Goal: Check status: Check status

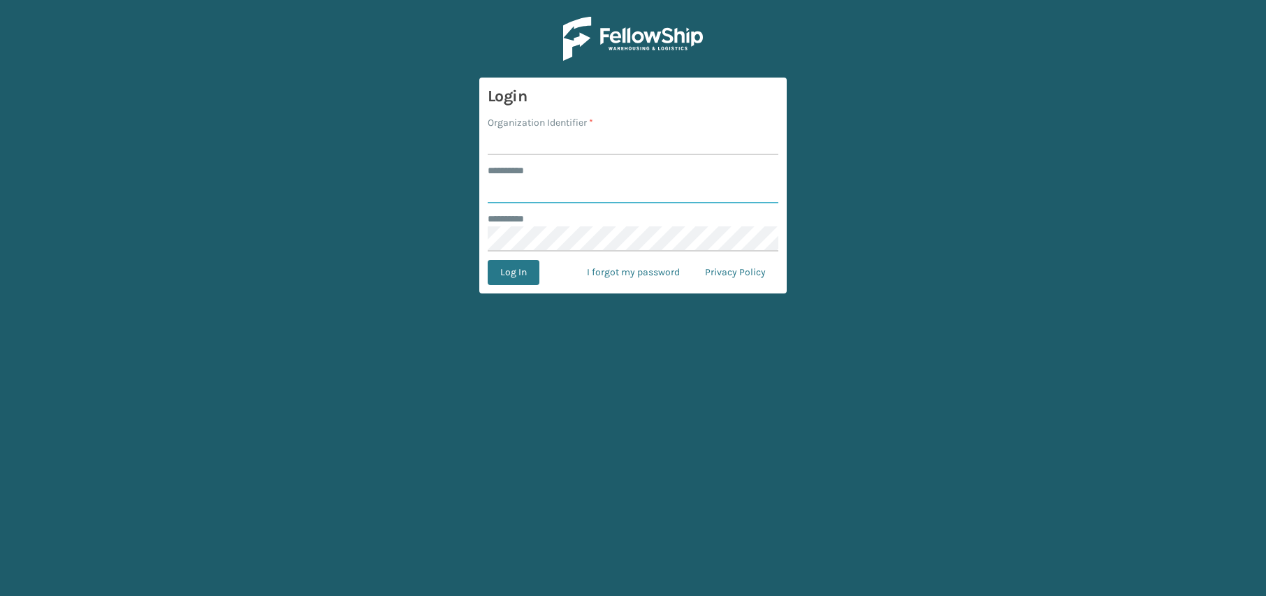
type input "**********"
type input "JumpSport"
click at [488, 260] on button "Log In" at bounding box center [514, 272] width 52 height 25
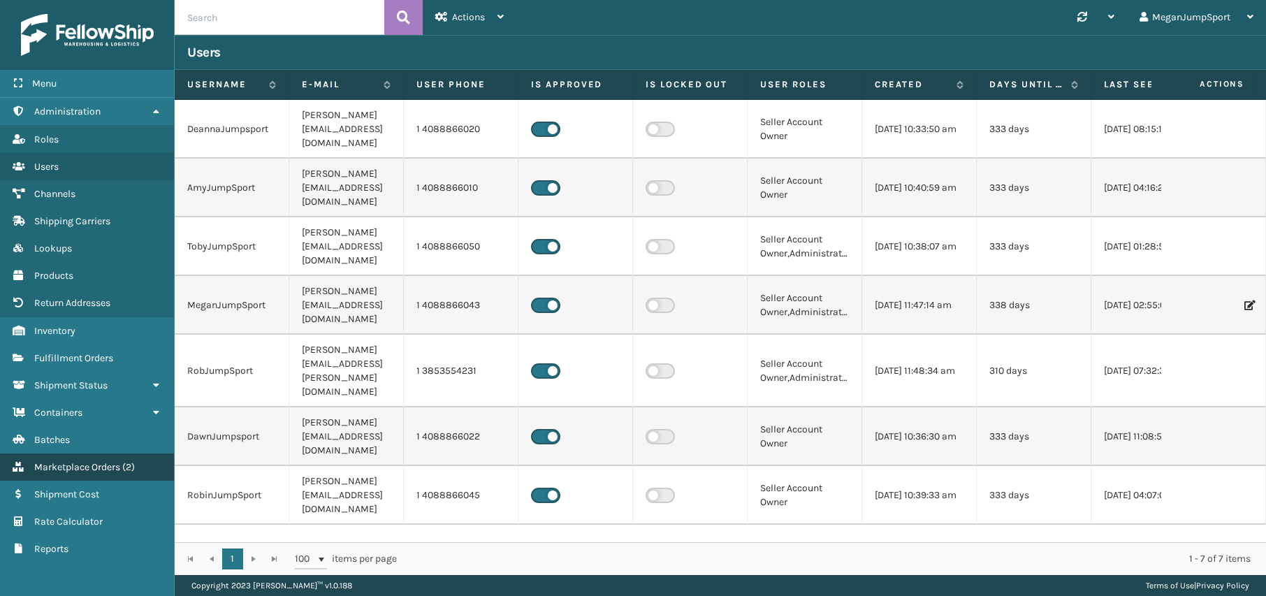
click at [66, 473] on link "Marketplace Orders ( 2 )" at bounding box center [87, 466] width 174 height 27
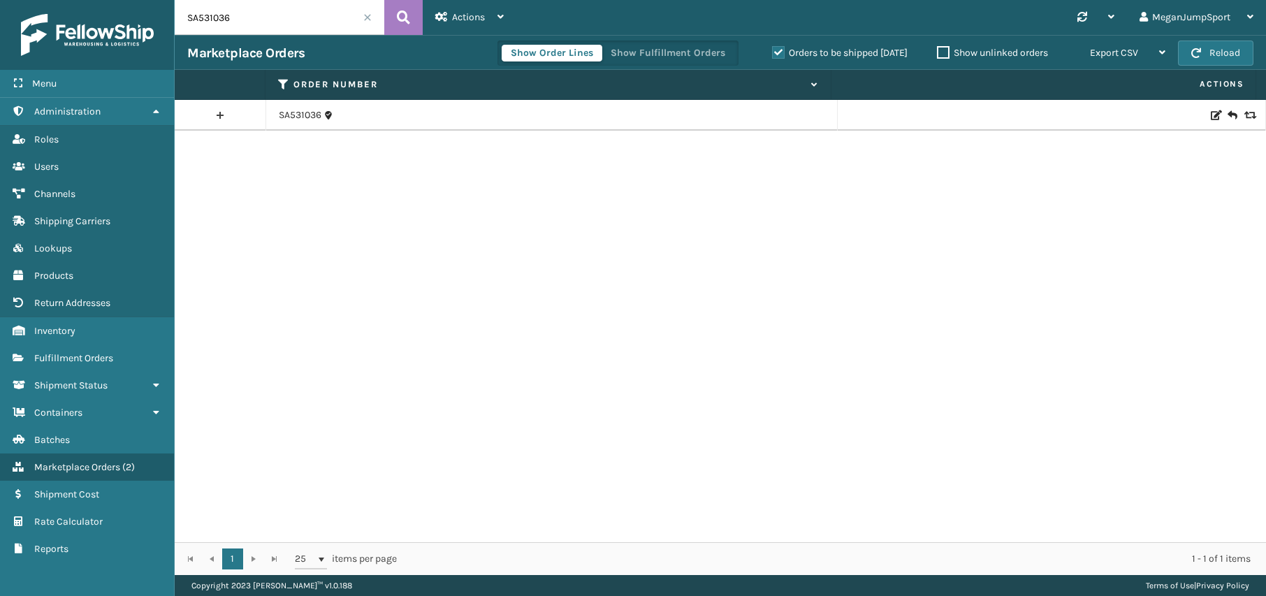
click at [368, 15] on span at bounding box center [367, 17] width 8 height 8
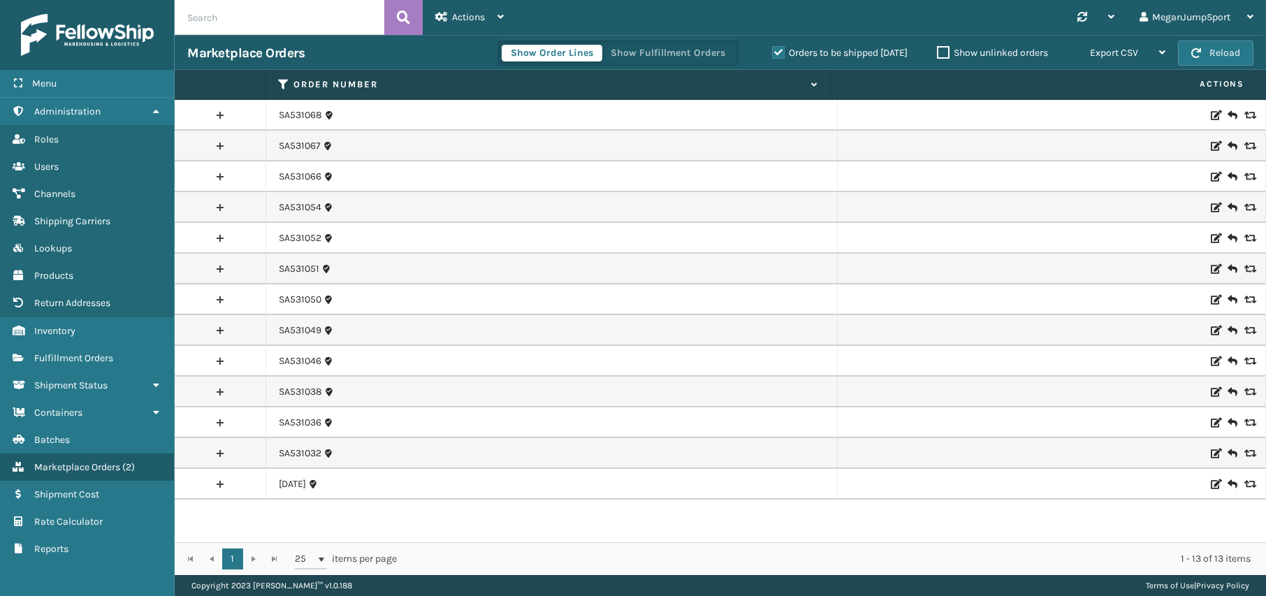
click at [242, 17] on input "text" at bounding box center [280, 17] width 210 height 35
paste input "SA531068"
type input "SA531068"
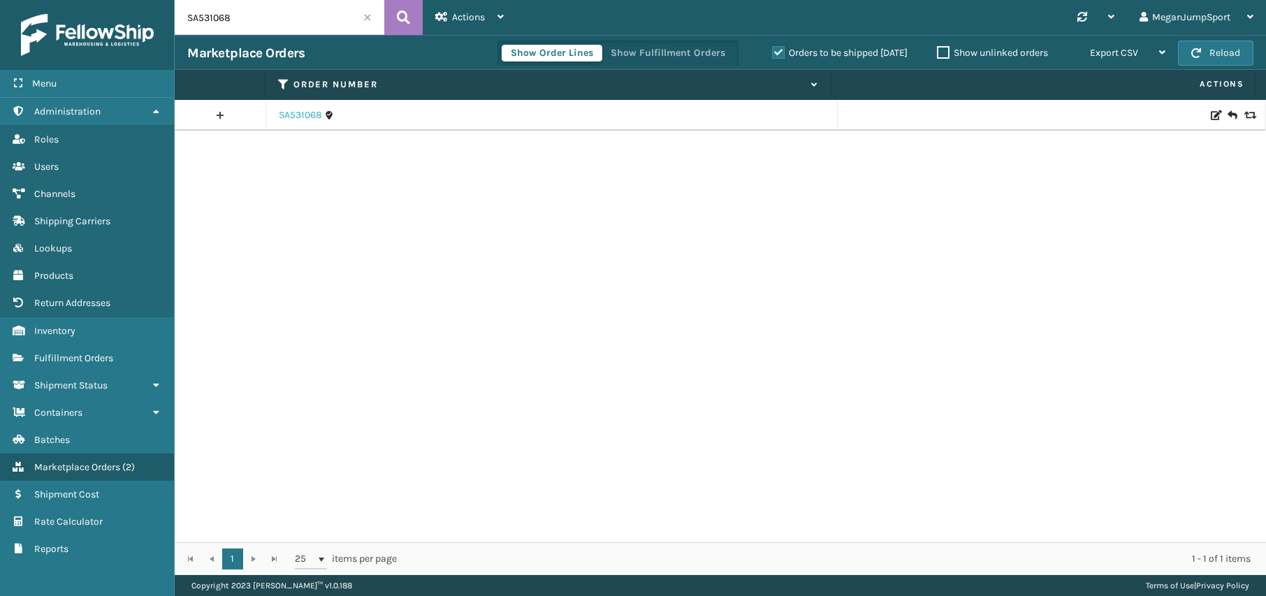
click at [304, 112] on link "SA531068" at bounding box center [300, 115] width 43 height 14
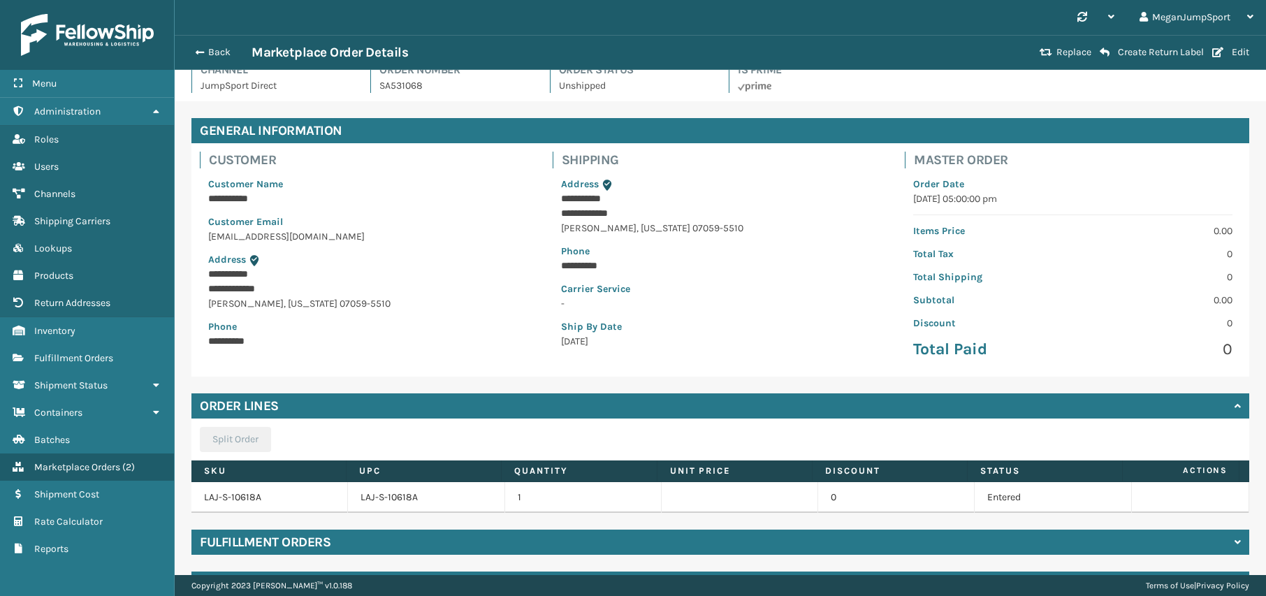
scroll to position [55, 0]
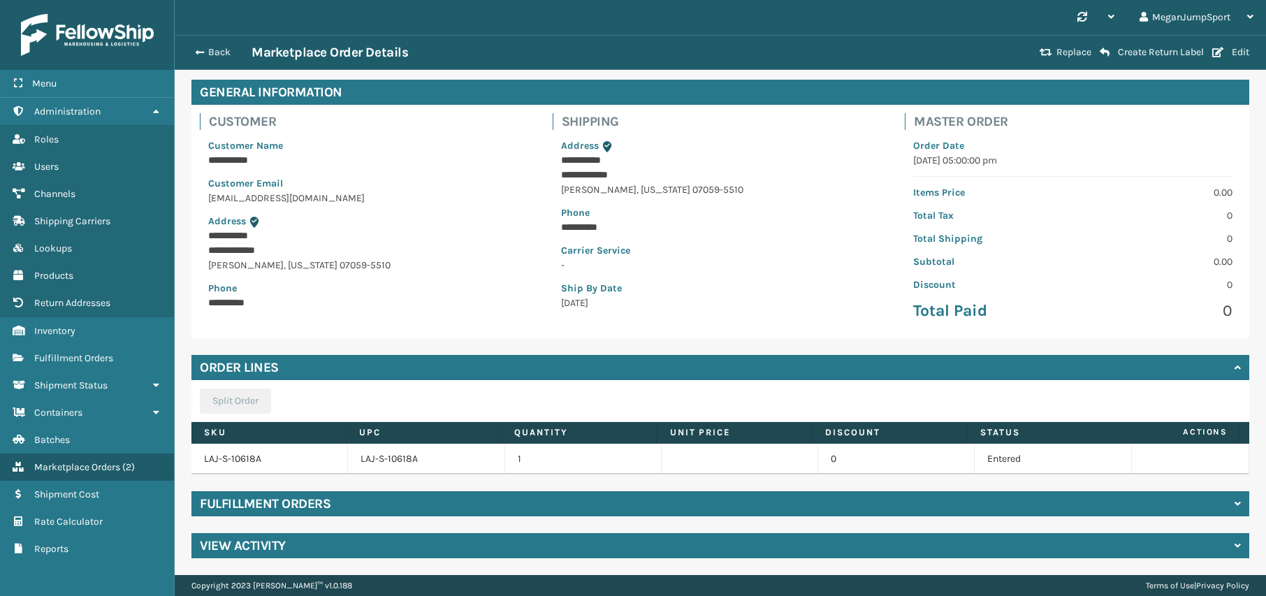
click at [425, 501] on div "Fulfillment Orders" at bounding box center [720, 503] width 1058 height 25
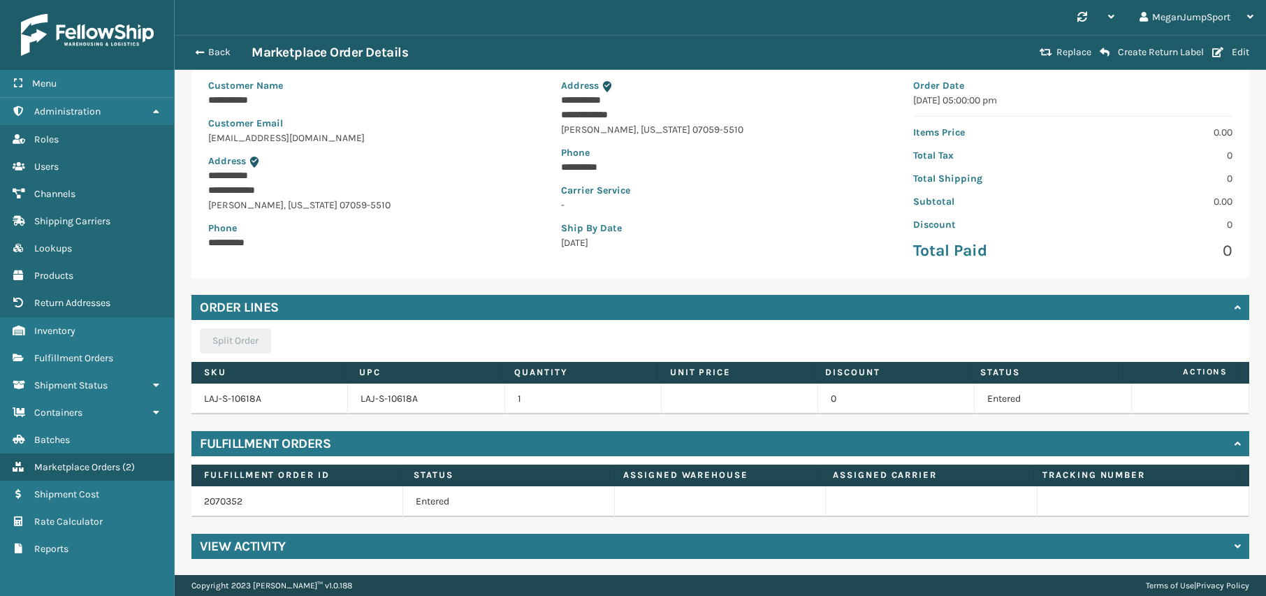
scroll to position [116, 0]
